Goal: Transaction & Acquisition: Purchase product/service

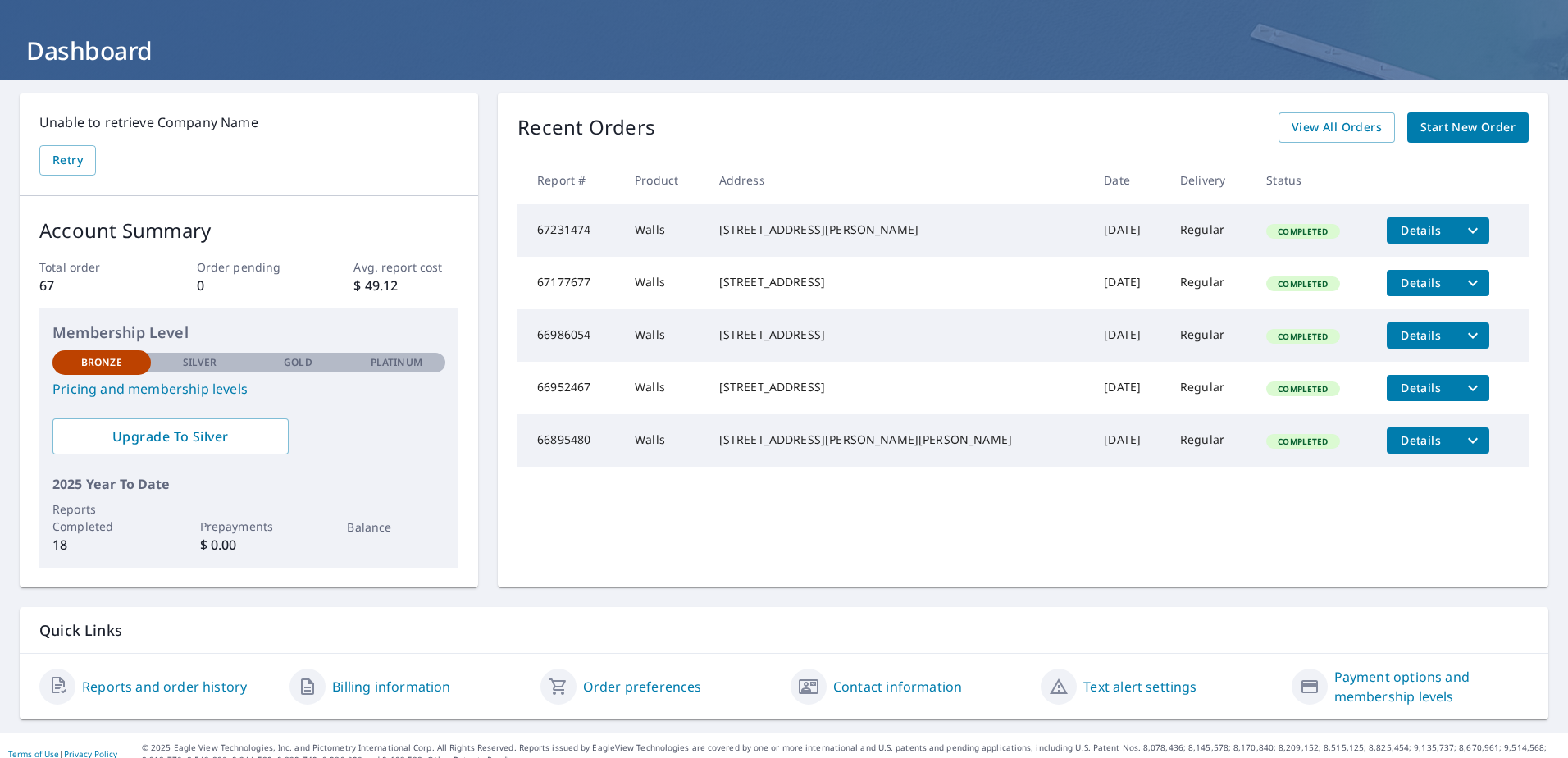
scroll to position [89, 0]
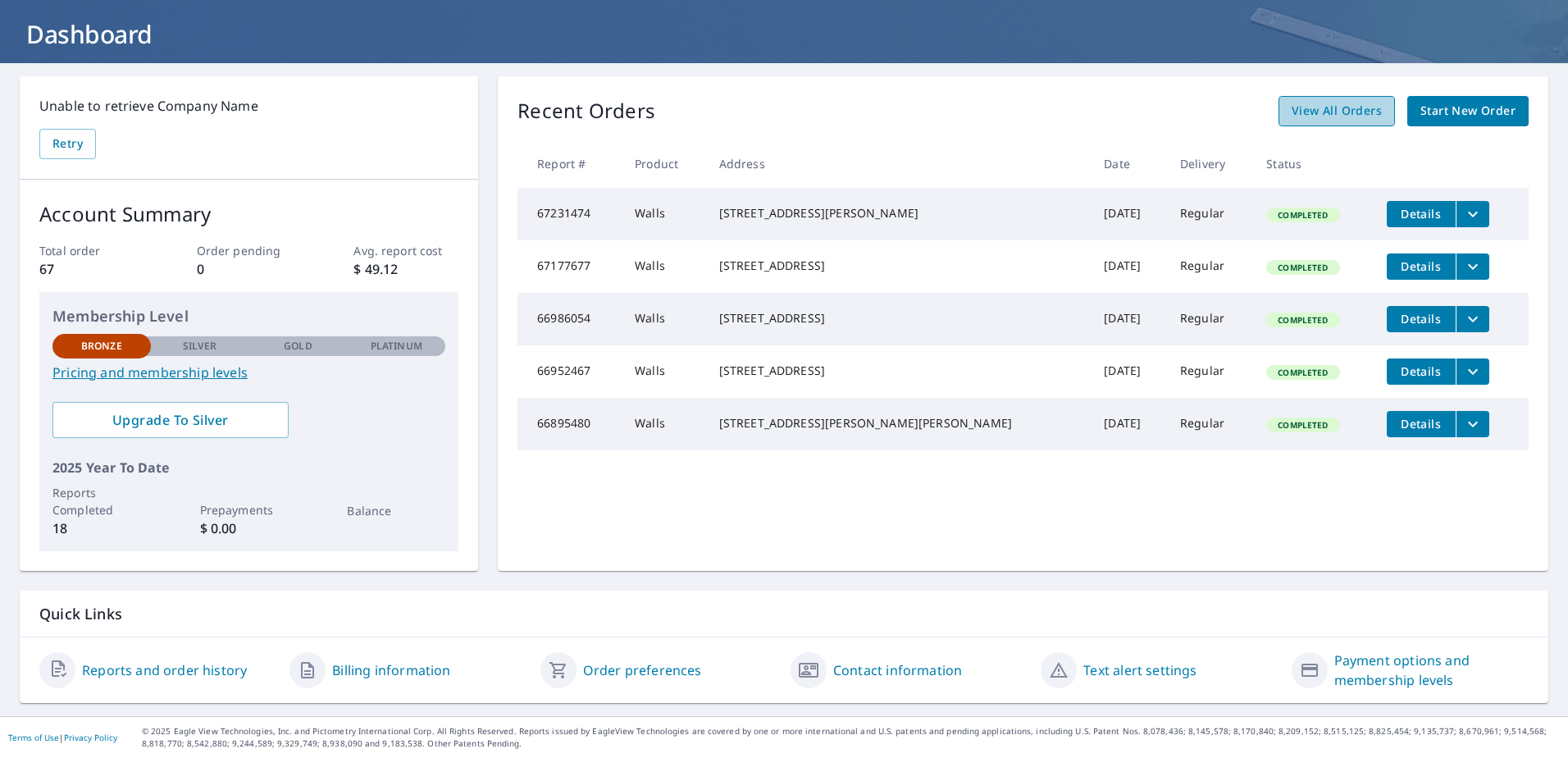
click at [1334, 109] on span "View All Orders" at bounding box center [1337, 111] width 91 height 20
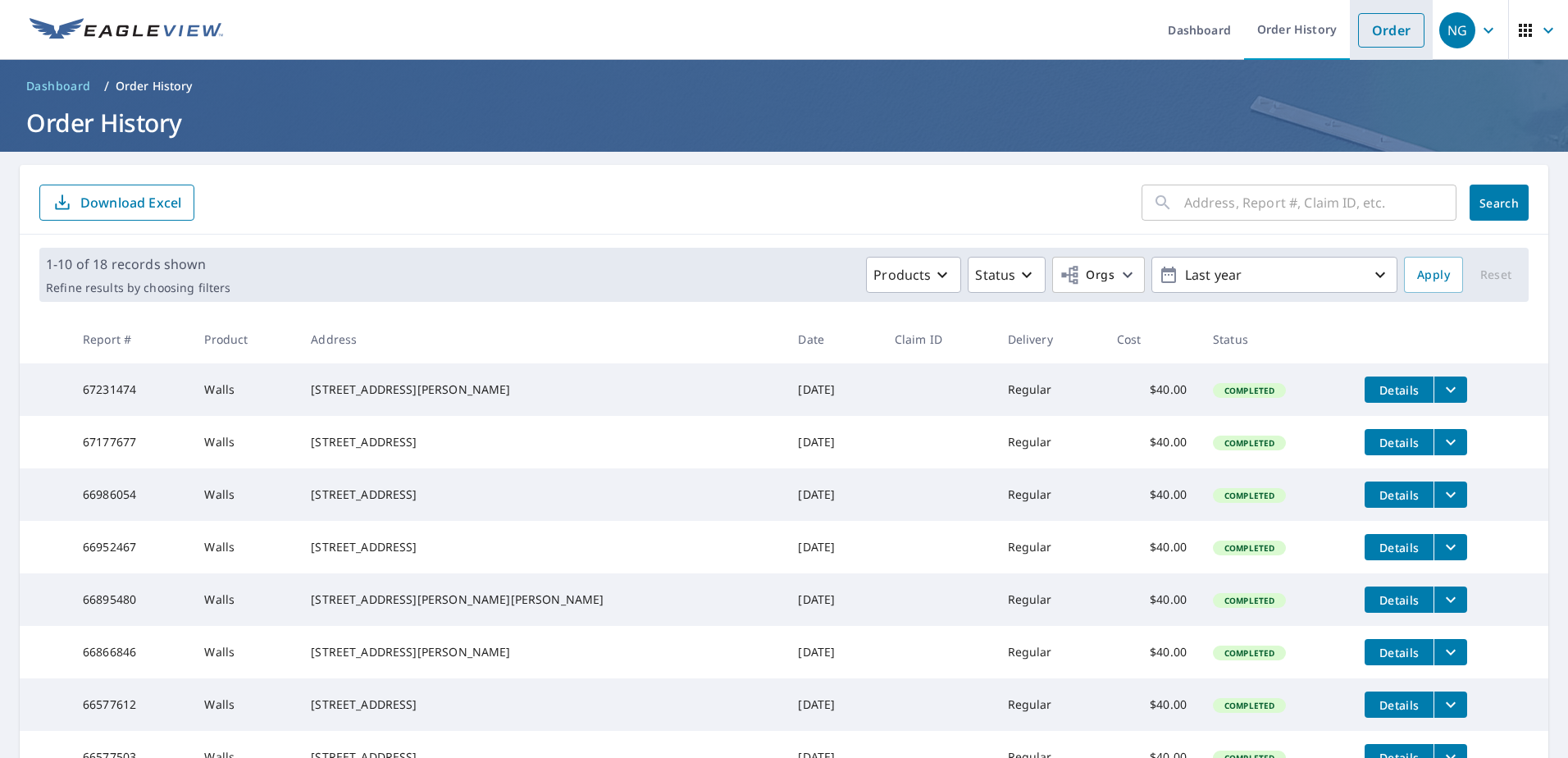
click at [1380, 34] on link "Order" at bounding box center [1390, 30] width 66 height 34
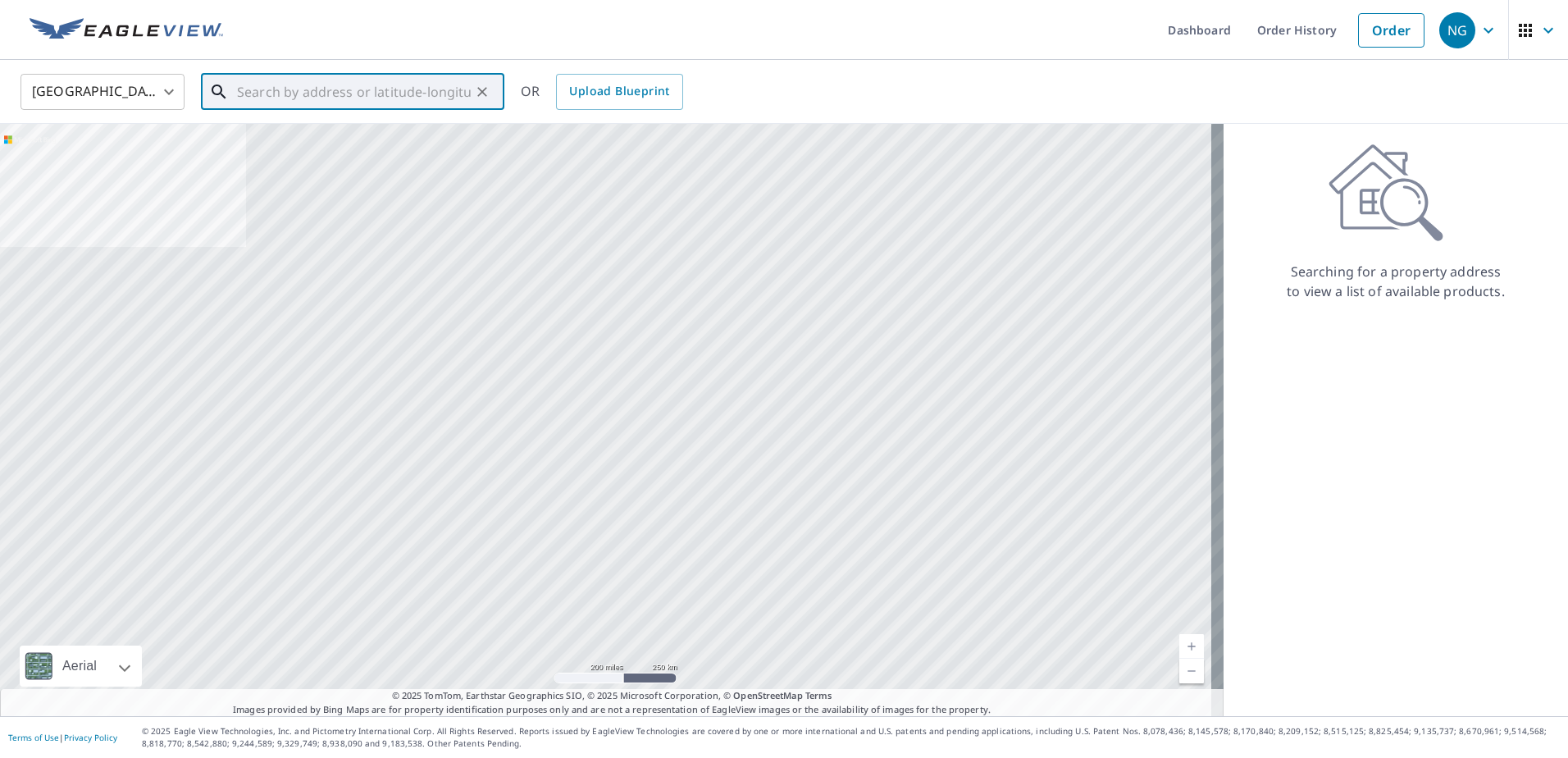
click at [339, 92] on input "text" at bounding box center [354, 91] width 234 height 46
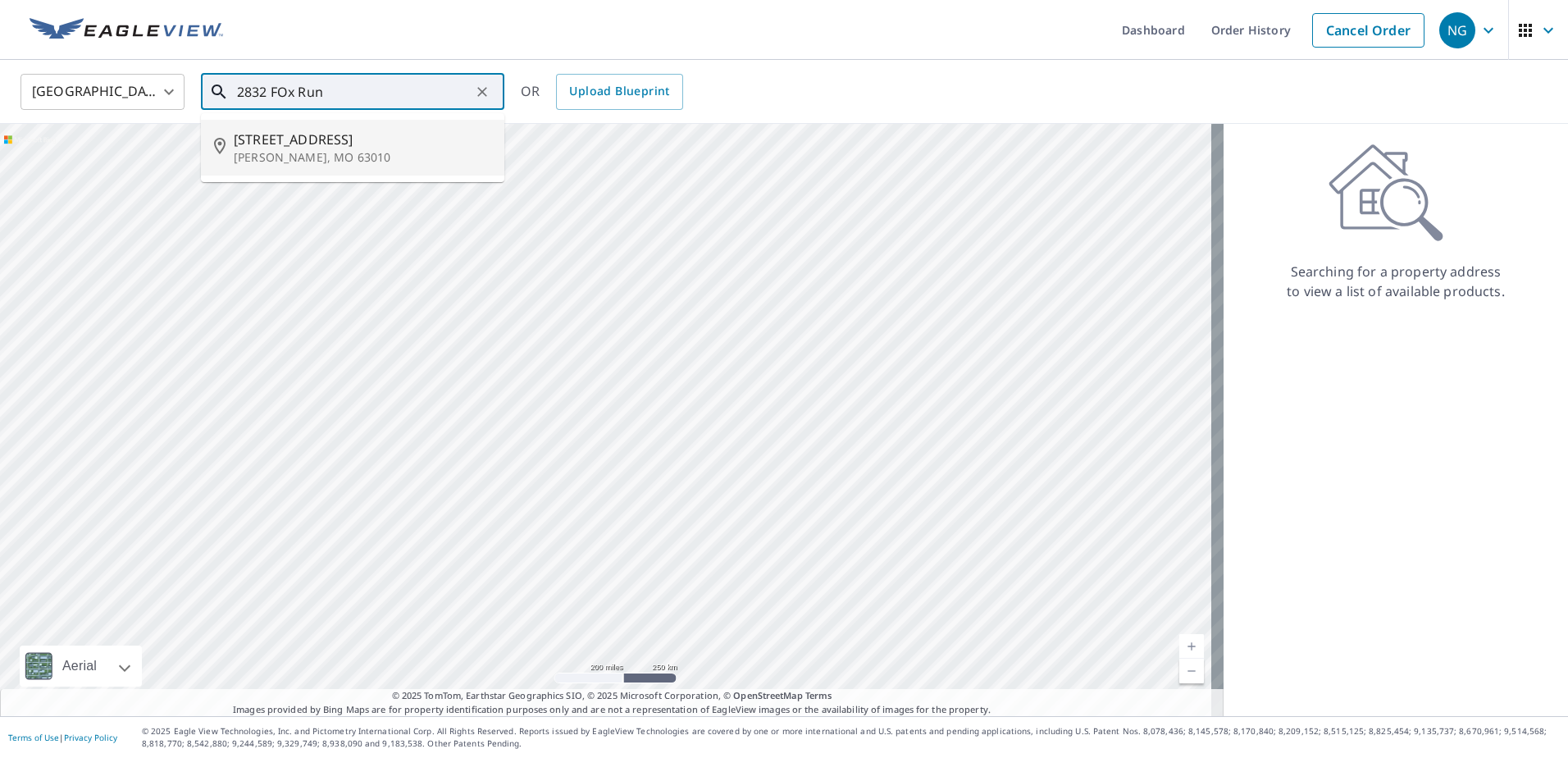
click at [329, 141] on span "[STREET_ADDRESS]" at bounding box center [362, 139] width 257 height 19
type input "[STREET_ADDRESS]"
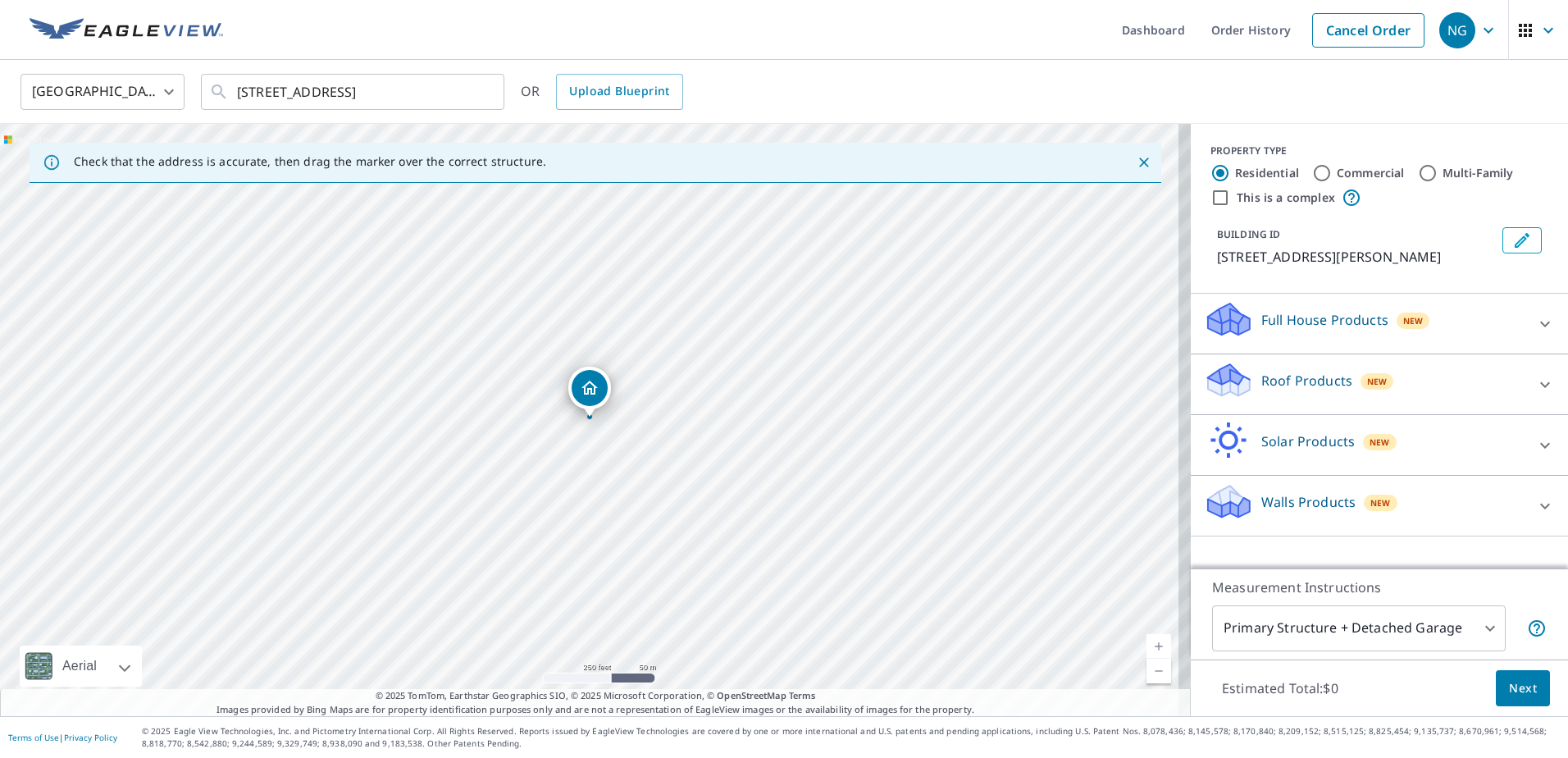
click at [1289, 506] on p "Walls Products" at bounding box center [1308, 501] width 95 height 19
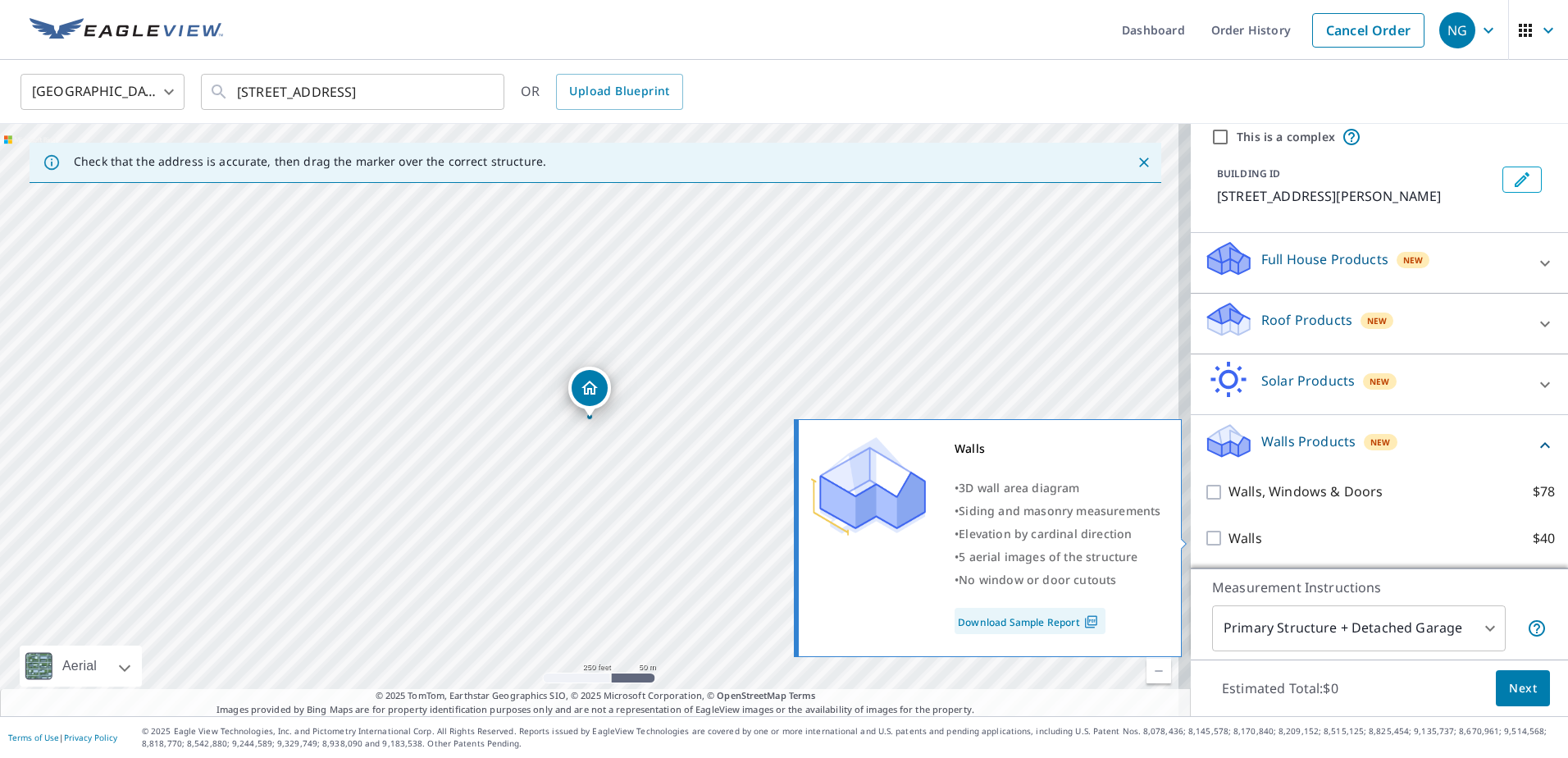
click at [1203, 543] on input "Walls $40" at bounding box center [1215, 537] width 24 height 19
checkbox input "true"
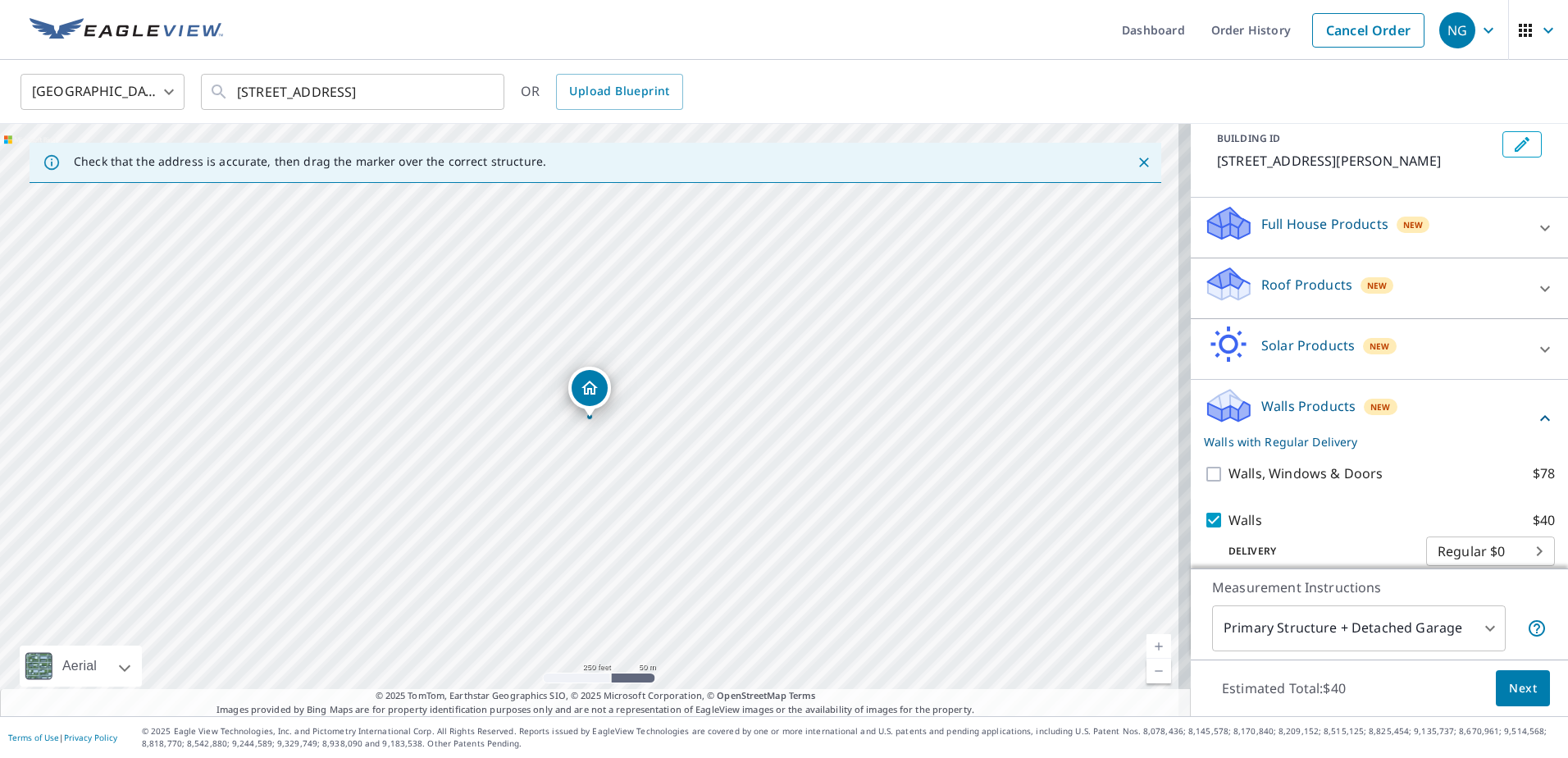
scroll to position [114, 0]
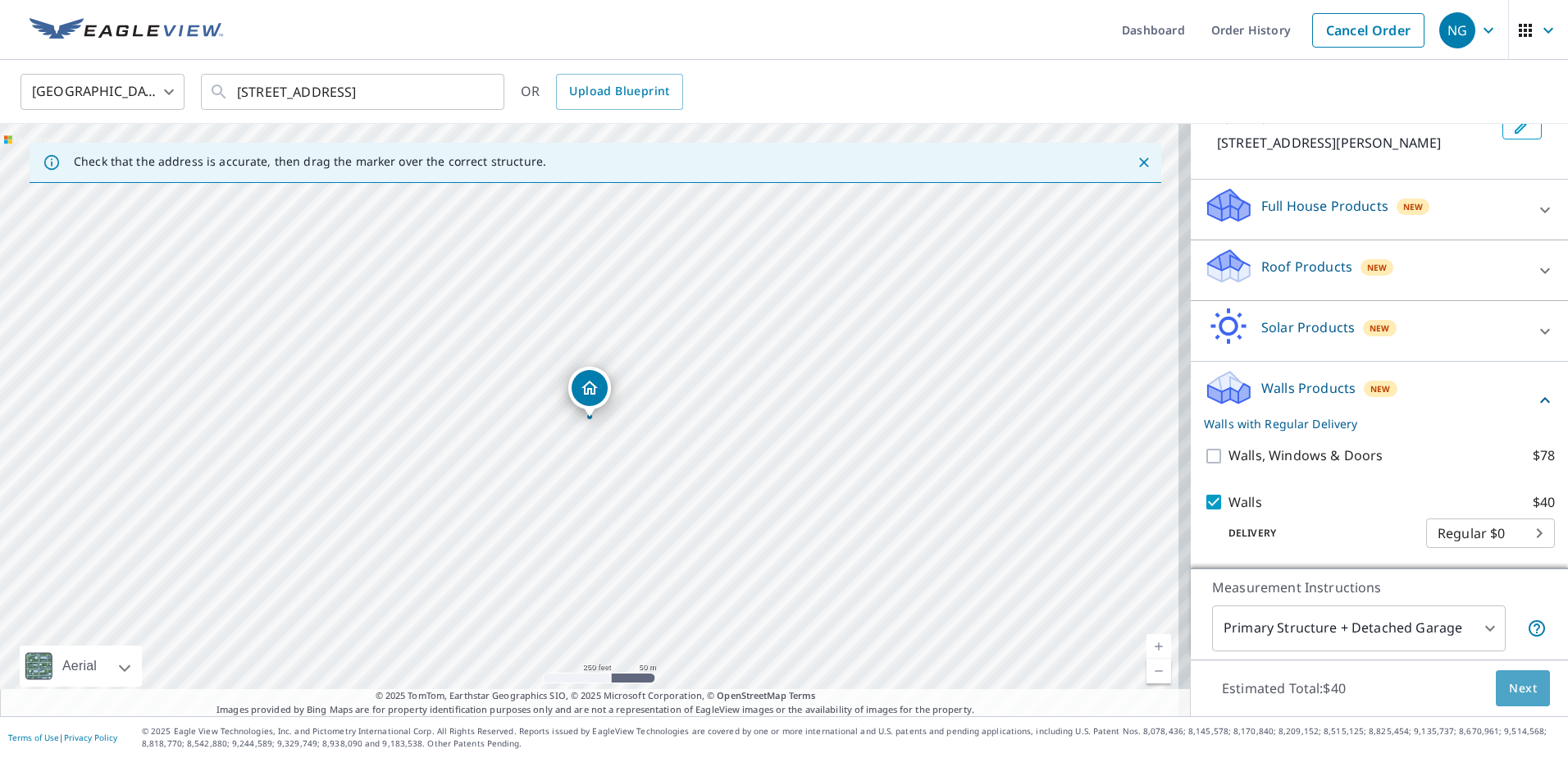
click at [1512, 683] on span "Next" at bounding box center [1523, 688] width 28 height 20
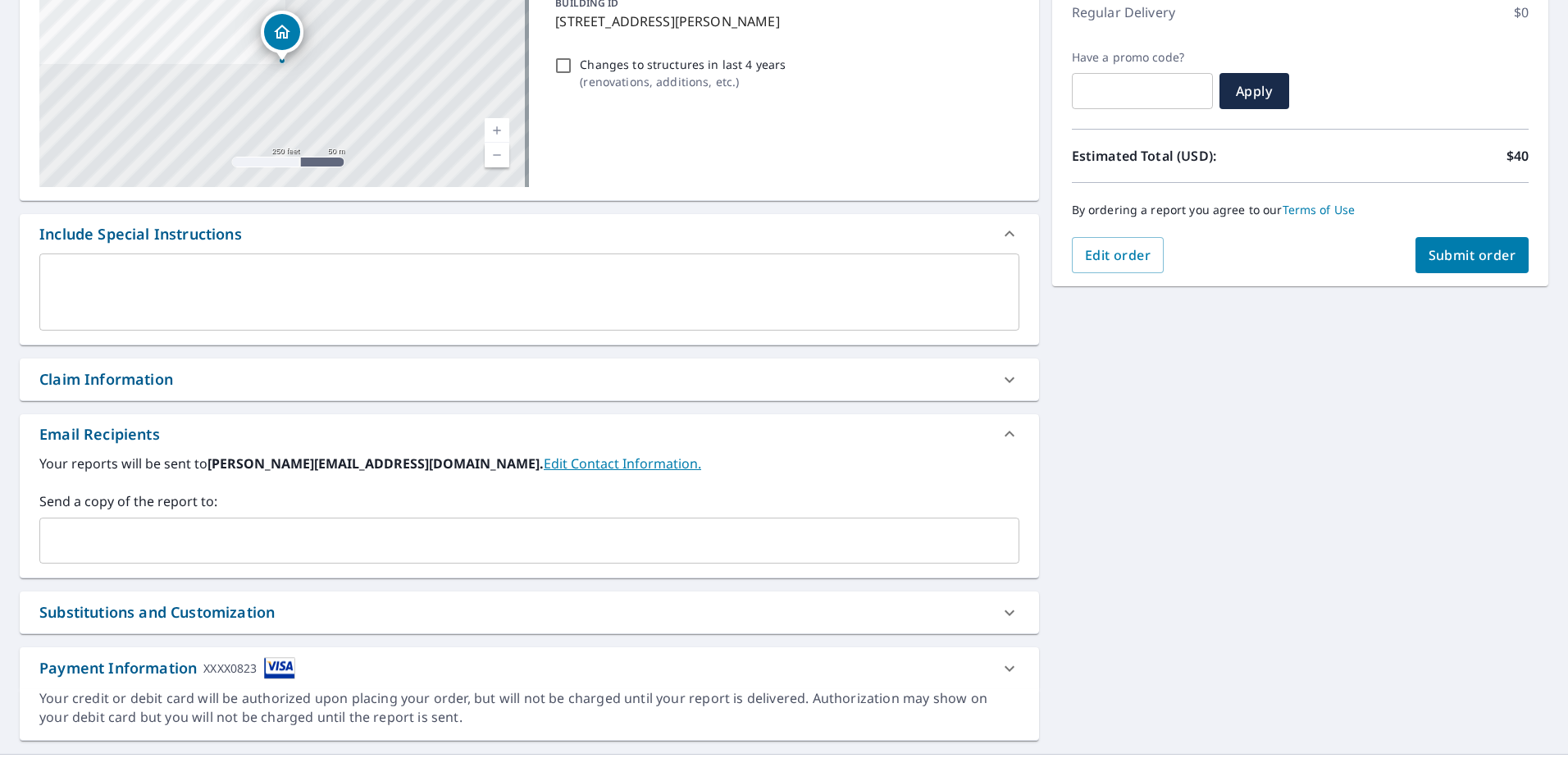
scroll to position [273, 0]
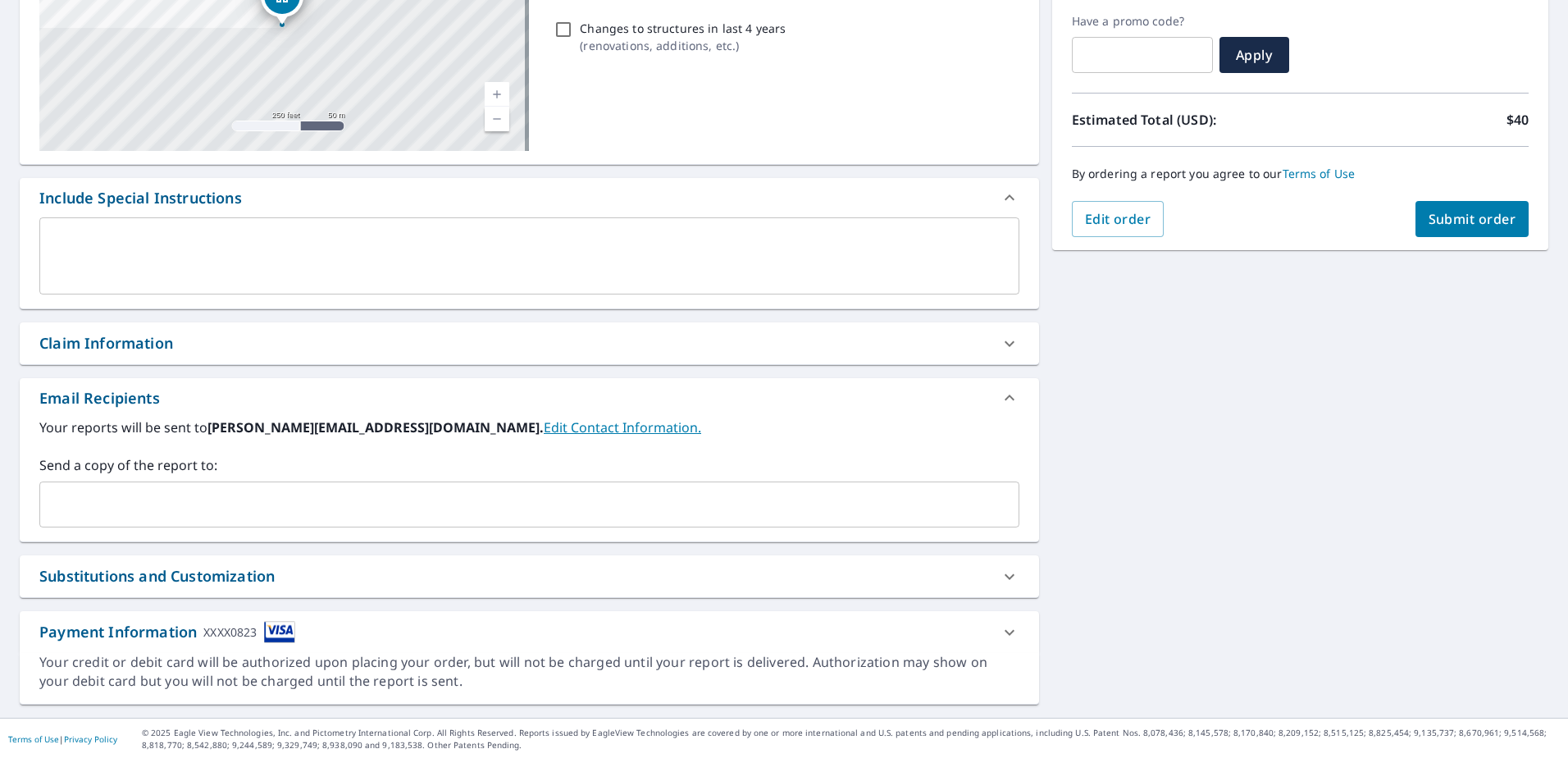
click at [211, 496] on input "text" at bounding box center [517, 504] width 940 height 31
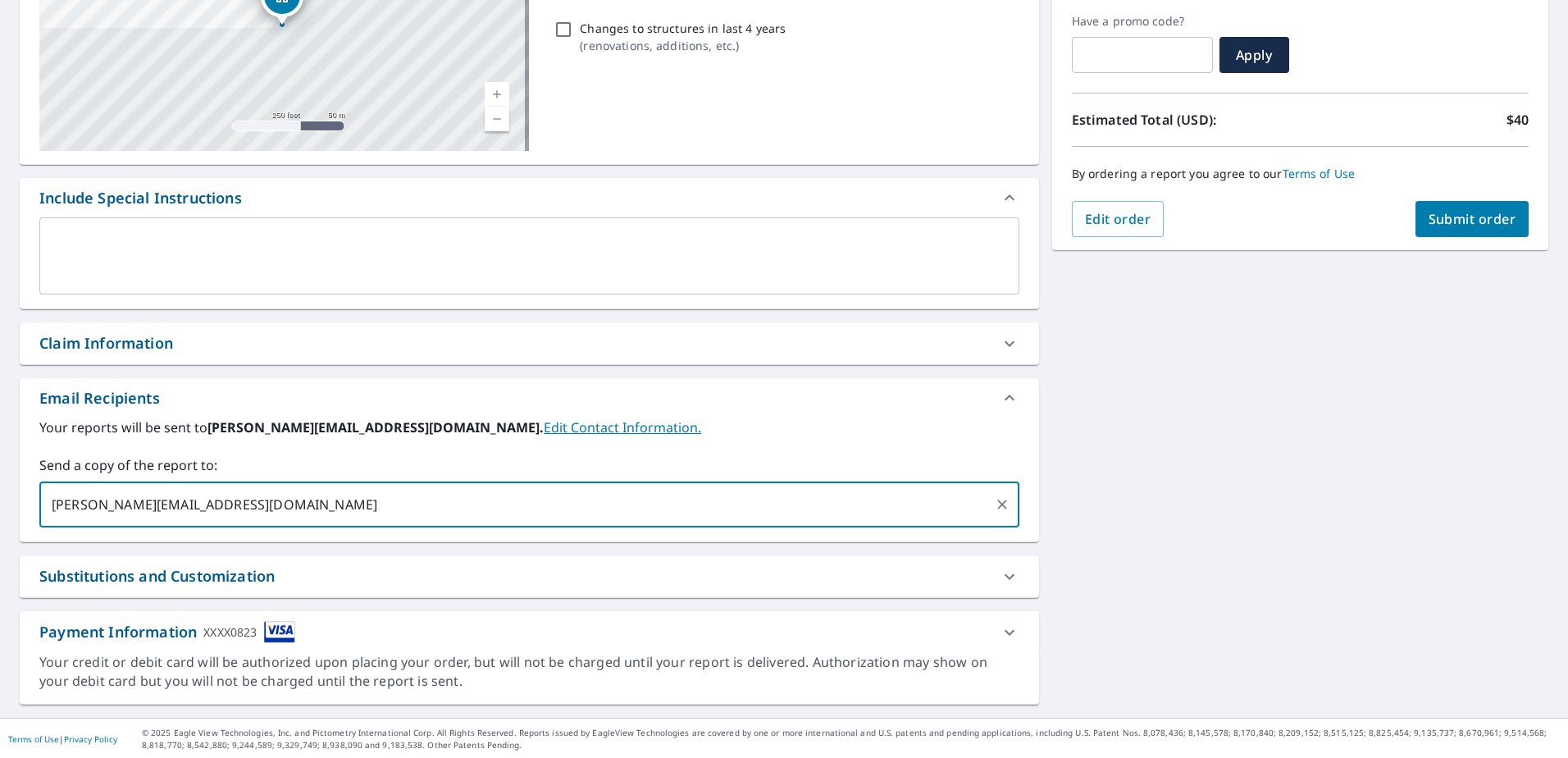
click at [307, 505] on input "[PERSON_NAME][EMAIL_ADDRESS][DOMAIN_NAME]" at bounding box center [517, 504] width 940 height 31
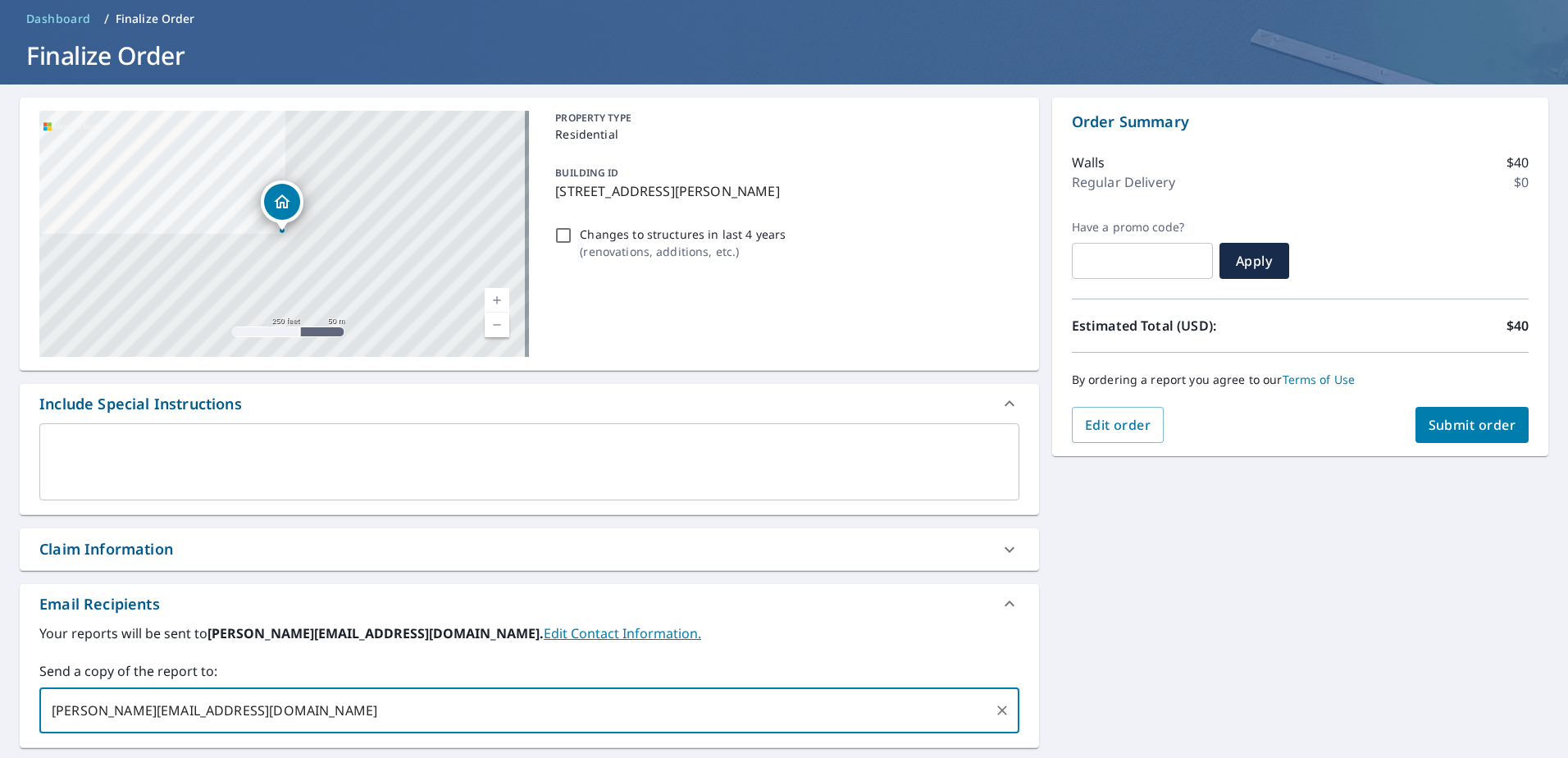
scroll to position [0, 0]
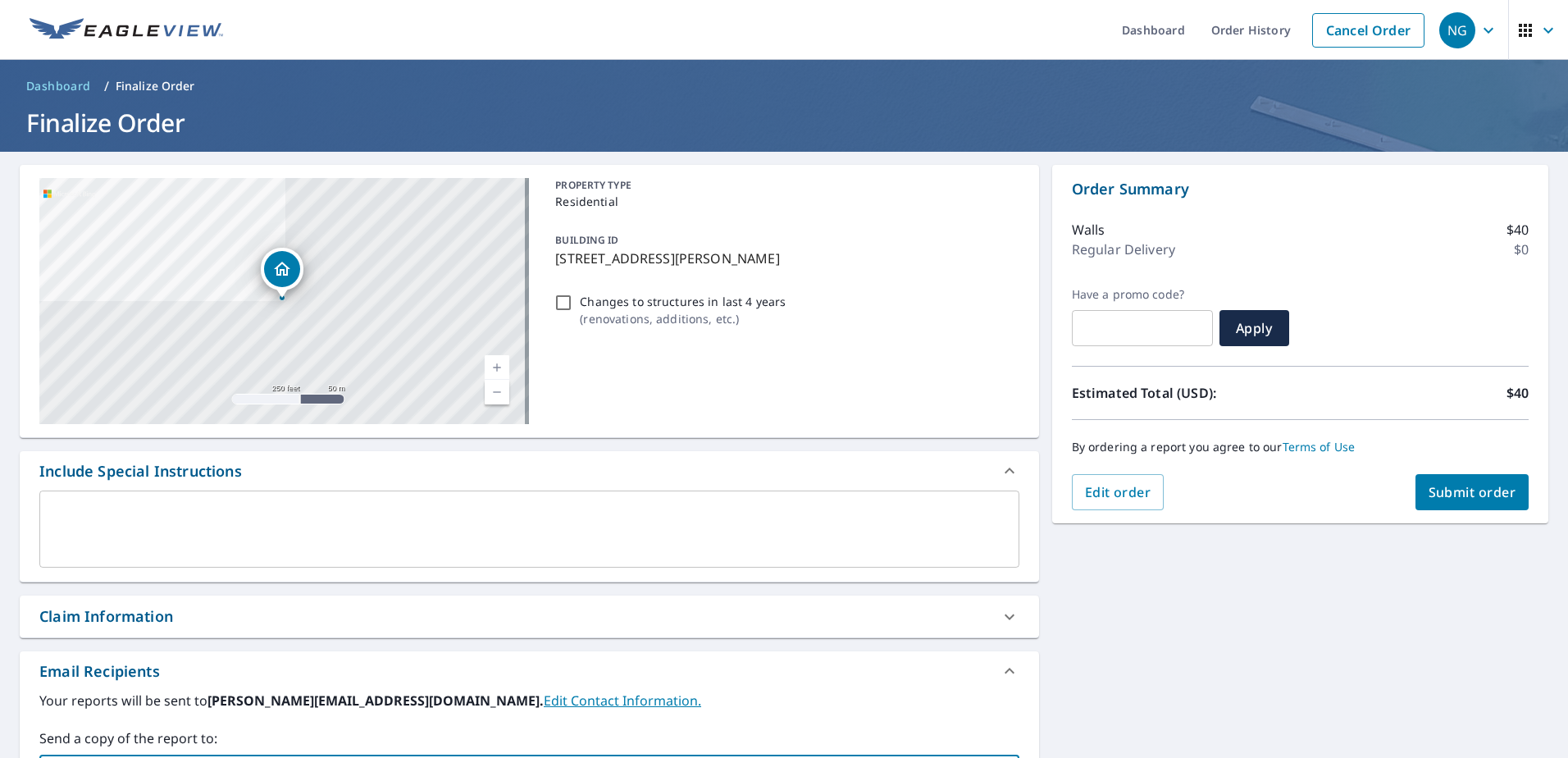
type input "[PERSON_NAME][EMAIL_ADDRESS][DOMAIN_NAME]"
click at [1483, 490] on span "Submit order" at bounding box center [1472, 492] width 88 height 18
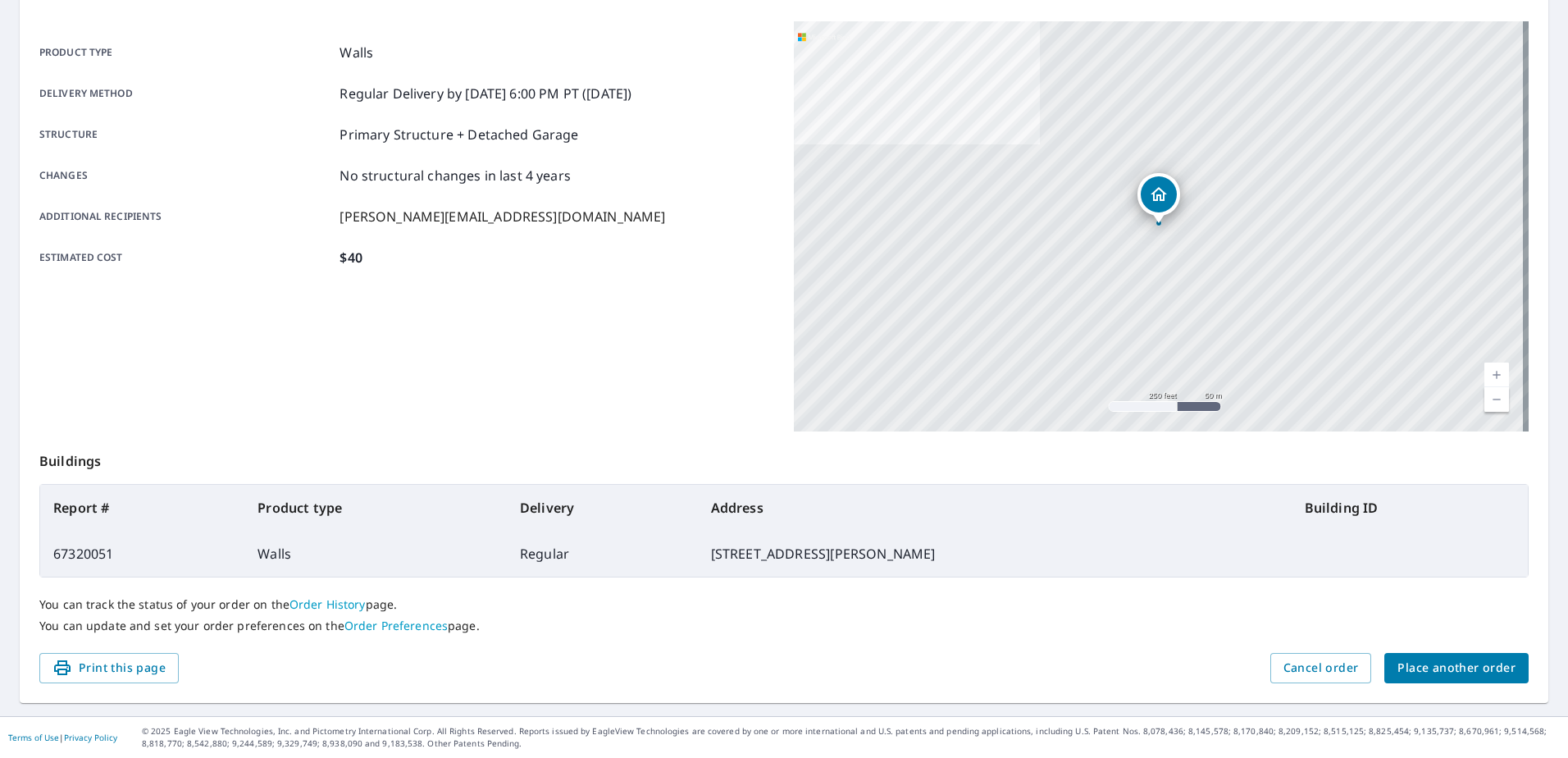
scroll to position [70, 0]
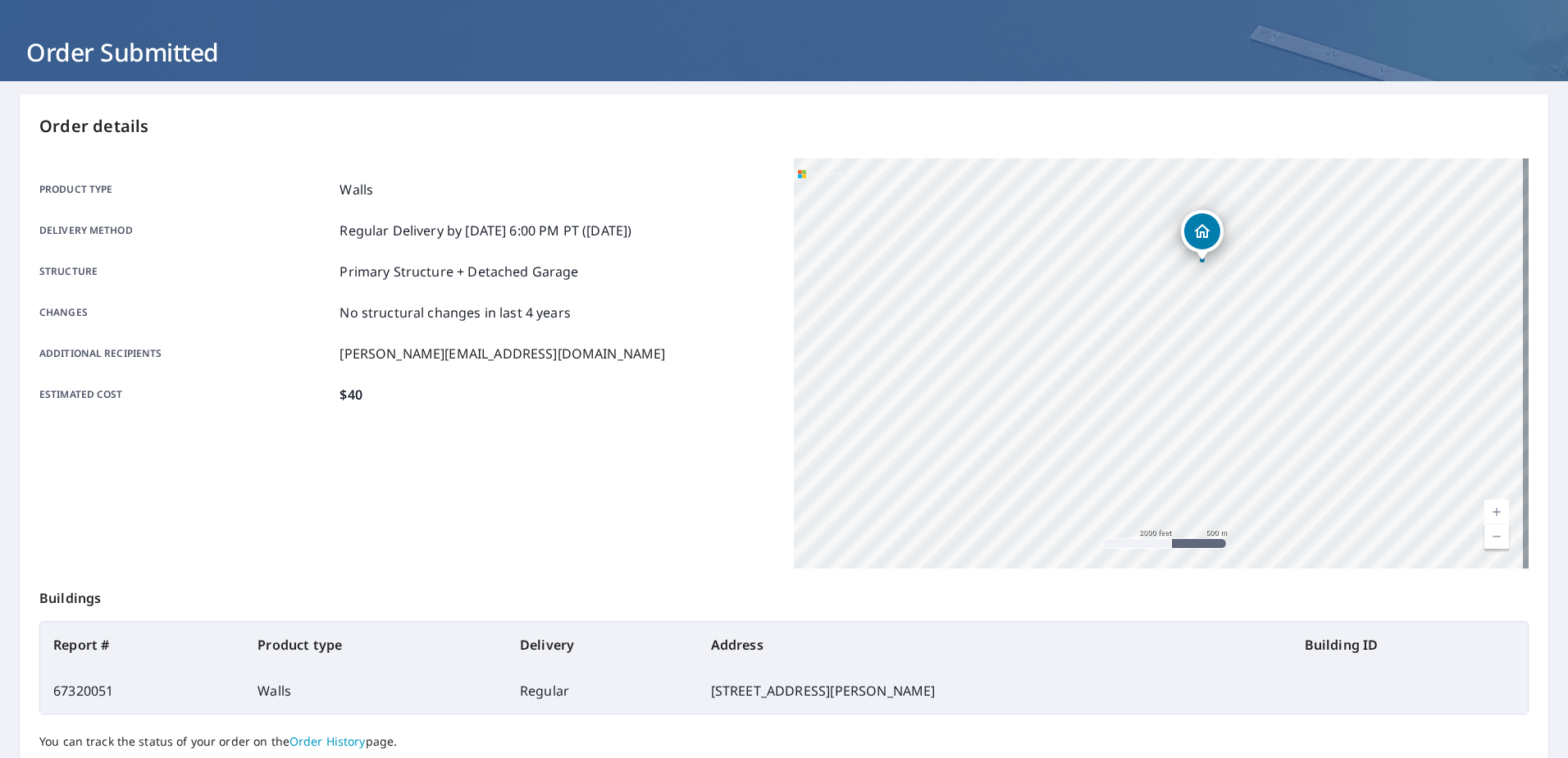
click at [929, 88] on main "Order details Product type Walls Delivery method Regular Delivery by [DATE] 6:0…" at bounding box center [784, 467] width 1568 height 772
click at [724, 81] on main "Order details Product type Walls Delivery method Regular Delivery by [DATE] 6:0…" at bounding box center [784, 467] width 1568 height 772
